Goal: Task Accomplishment & Management: Manage account settings

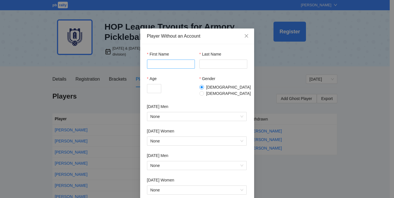
scroll to position [17, 0]
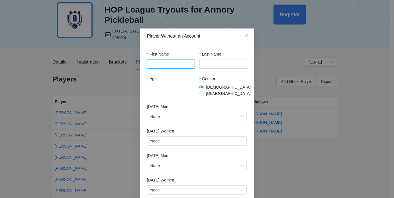
click at [170, 66] on input "First Name" at bounding box center [171, 64] width 48 height 9
type input "******"
click at [152, 89] on input "Age" at bounding box center [154, 88] width 14 height 9
click at [155, 91] on input "Age" at bounding box center [154, 88] width 14 height 9
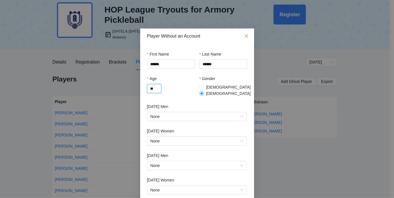
type input "**"
click at [189, 98] on div "Age ** Gender Male Female" at bounding box center [197, 90] width 100 height 28
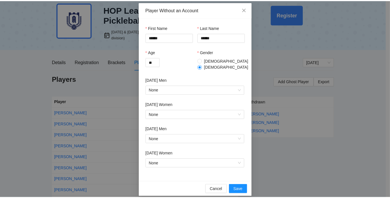
scroll to position [27, 0]
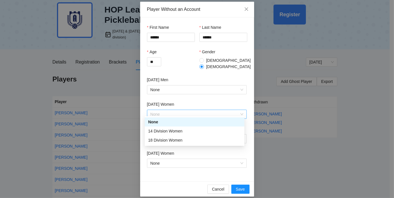
click at [189, 110] on span "None" at bounding box center [197, 114] width 93 height 9
click at [179, 141] on div "18 Division Women" at bounding box center [194, 140] width 93 height 6
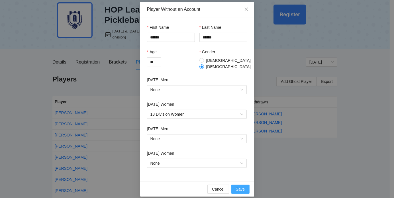
click at [239, 186] on span "Save" at bounding box center [240, 189] width 9 height 6
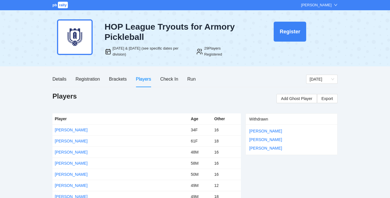
scroll to position [0, 0]
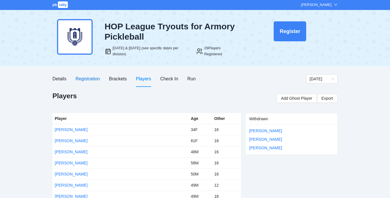
click at [86, 79] on div "Registration" at bounding box center [88, 78] width 24 height 7
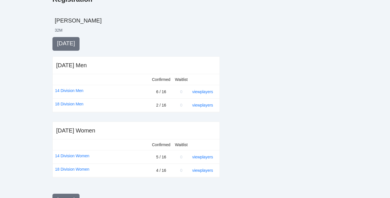
scroll to position [97, 0]
click at [74, 169] on link "18 Division Women" at bounding box center [72, 169] width 34 height 6
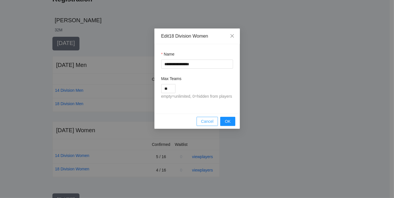
click at [203, 122] on span "Cancel" at bounding box center [207, 121] width 13 height 6
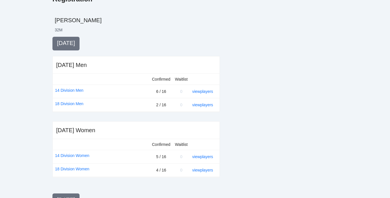
scroll to position [0, 0]
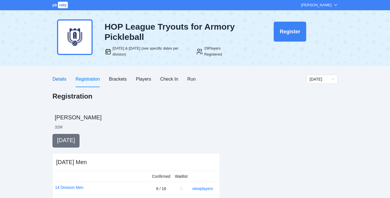
click at [64, 78] on div "Details" at bounding box center [59, 79] width 14 height 7
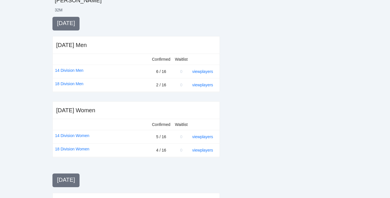
scroll to position [117, 0]
click at [208, 149] on link "view players" at bounding box center [202, 150] width 21 height 5
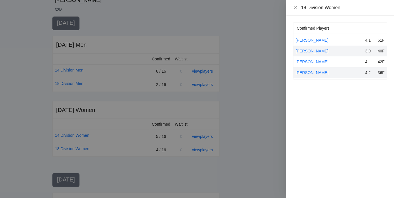
click at [368, 51] on div "3.9" at bounding box center [369, 51] width 9 height 6
click at [313, 49] on link "[PERSON_NAME]" at bounding box center [312, 51] width 33 height 5
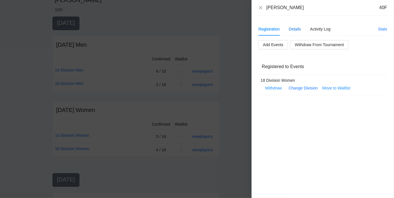
click at [296, 29] on div "Details" at bounding box center [295, 29] width 12 height 6
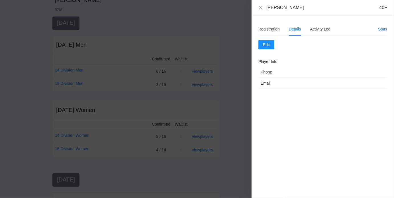
click at [268, 64] on h2 "Player Info" at bounding box center [323, 61] width 129 height 6
click at [269, 43] on span "Edit" at bounding box center [266, 45] width 7 height 6
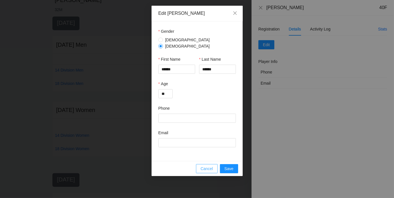
click at [208, 166] on span "Cancel" at bounding box center [207, 169] width 13 height 6
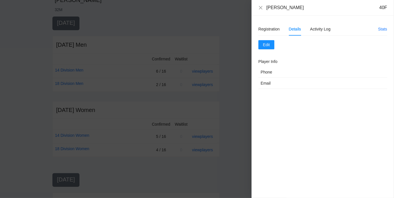
click at [383, 31] on div "Stats" at bounding box center [382, 29] width 9 height 6
click at [383, 29] on link "Stats" at bounding box center [382, 29] width 9 height 5
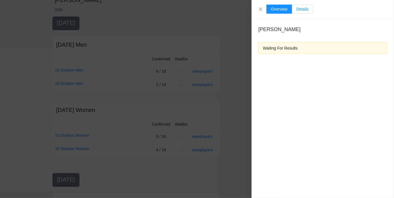
click at [302, 9] on span "Details" at bounding box center [302, 9] width 12 height 5
click at [261, 9] on icon "close" at bounding box center [261, 9] width 5 height 5
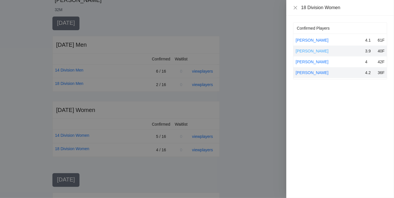
click at [307, 50] on link "[PERSON_NAME]" at bounding box center [312, 51] width 33 height 5
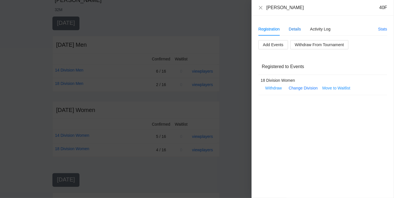
click at [294, 31] on div "Details" at bounding box center [295, 29] width 12 height 6
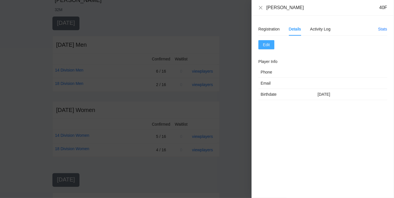
click at [269, 46] on span "Edit" at bounding box center [266, 45] width 7 height 6
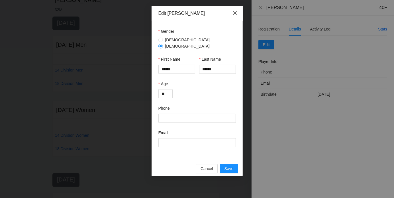
click at [236, 14] on icon "close" at bounding box center [235, 13] width 5 height 5
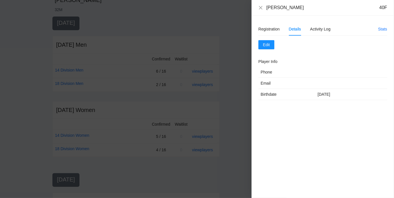
click at [263, 9] on div "[PERSON_NAME] 40F" at bounding box center [323, 8] width 129 height 6
click at [261, 8] on icon "close" at bounding box center [260, 7] width 3 height 3
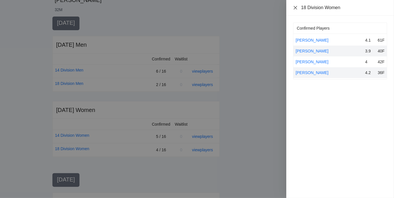
click at [296, 8] on icon "close" at bounding box center [295, 7] width 3 height 3
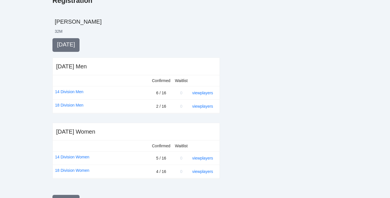
scroll to position [95, 0]
click at [200, 172] on link "view players" at bounding box center [202, 172] width 21 height 5
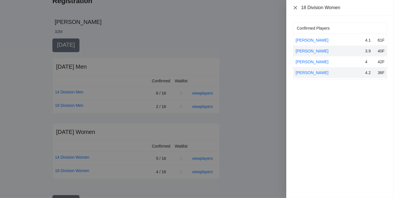
click at [297, 9] on icon "close" at bounding box center [295, 7] width 5 height 5
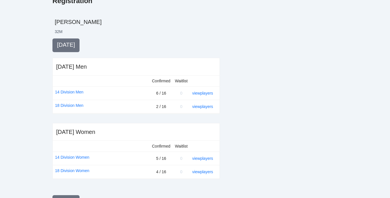
scroll to position [0, 0]
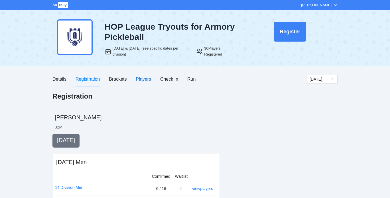
click at [141, 81] on div "Players" at bounding box center [143, 79] width 15 height 7
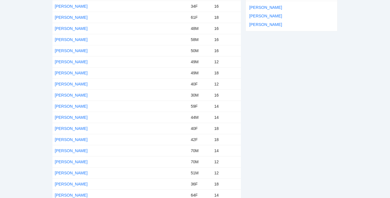
scroll to position [125, 0]
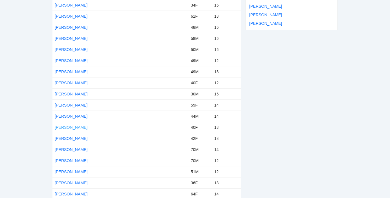
click at [76, 127] on link "[PERSON_NAME]" at bounding box center [71, 127] width 33 height 5
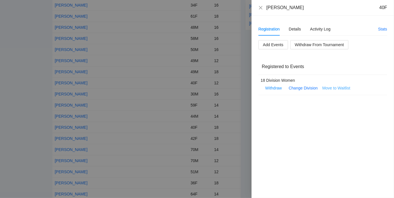
click at [332, 88] on span "Move to Waitlist" at bounding box center [336, 88] width 28 height 6
click at [348, 71] on span "Yes" at bounding box center [348, 71] width 7 height 6
click at [261, 7] on icon "close" at bounding box center [260, 7] width 3 height 3
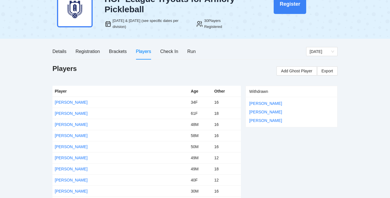
scroll to position [0, 0]
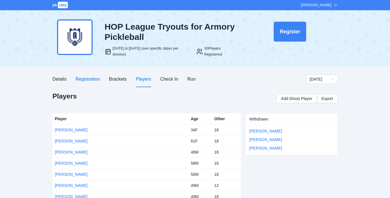
click at [82, 80] on div "Registration" at bounding box center [88, 79] width 24 height 7
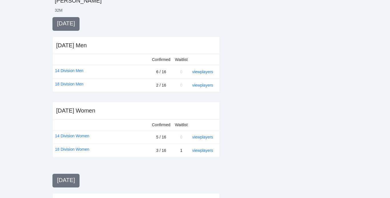
scroll to position [117, 0]
